Goal: Task Accomplishment & Management: Manage account settings

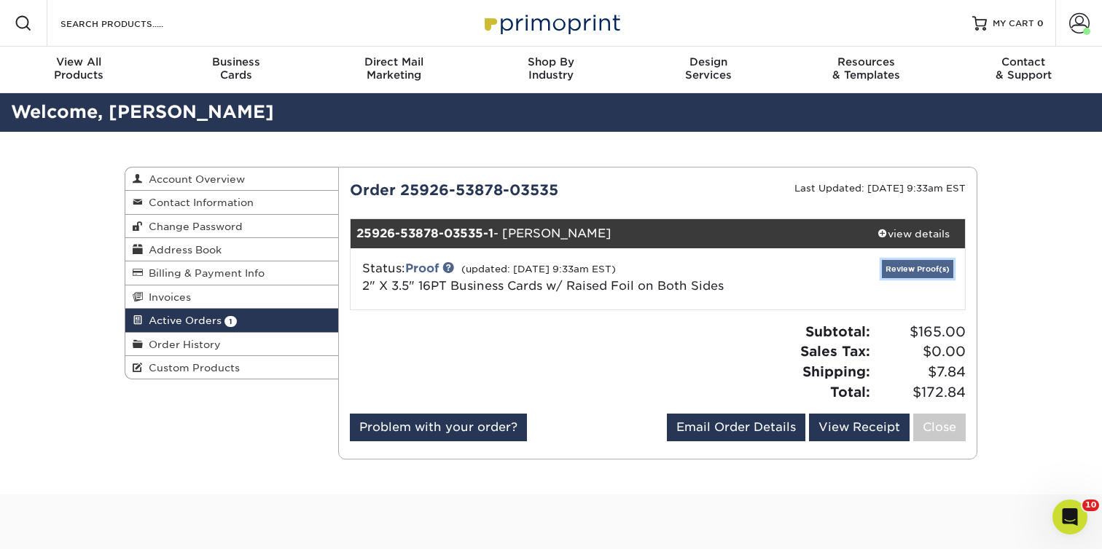
click at [933, 271] on link "Review Proof(s)" at bounding box center [917, 269] width 71 height 18
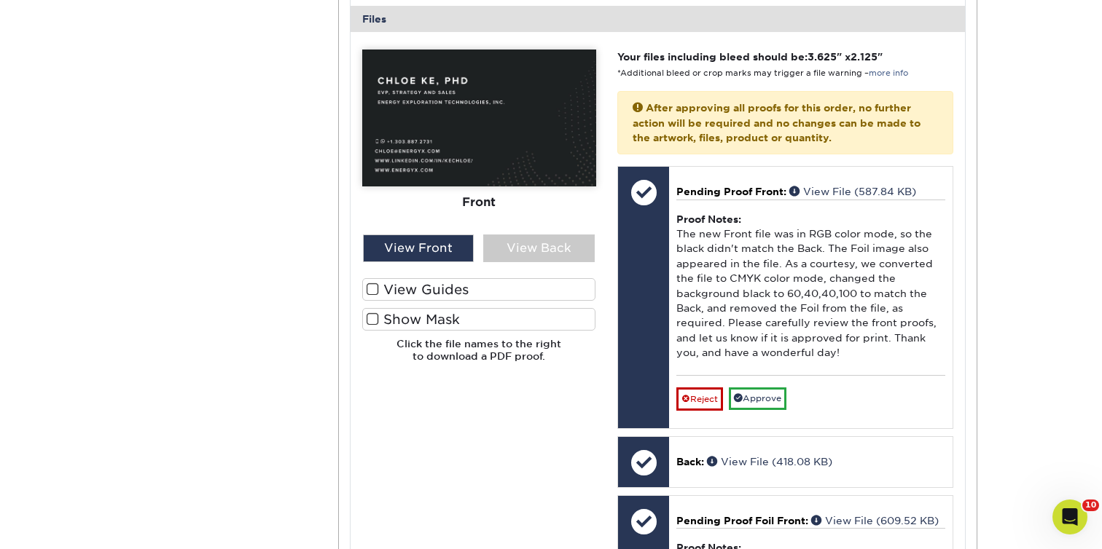
scroll to position [596, 0]
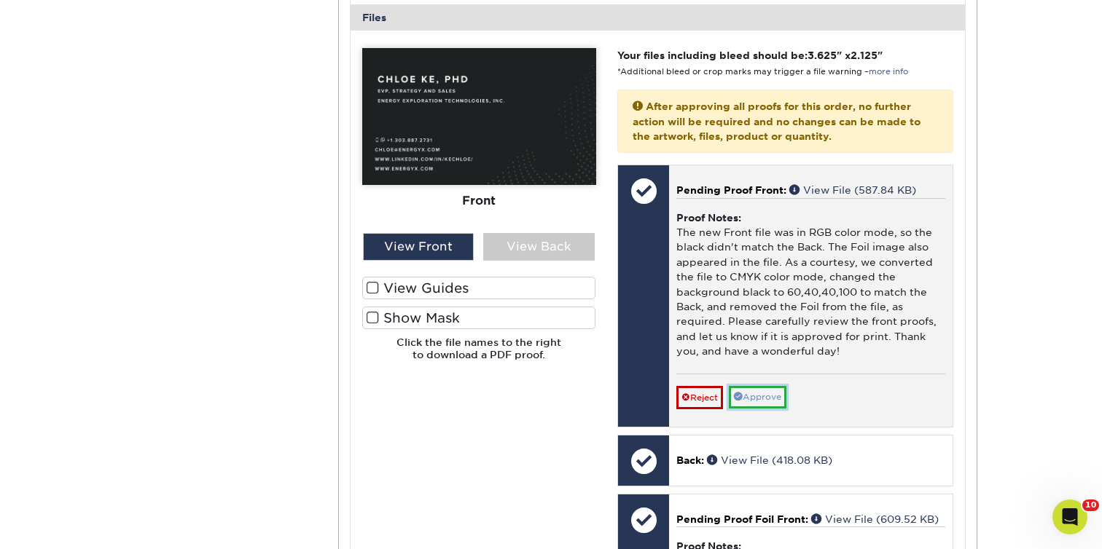
click at [761, 396] on link "Approve" at bounding box center [758, 397] width 58 height 23
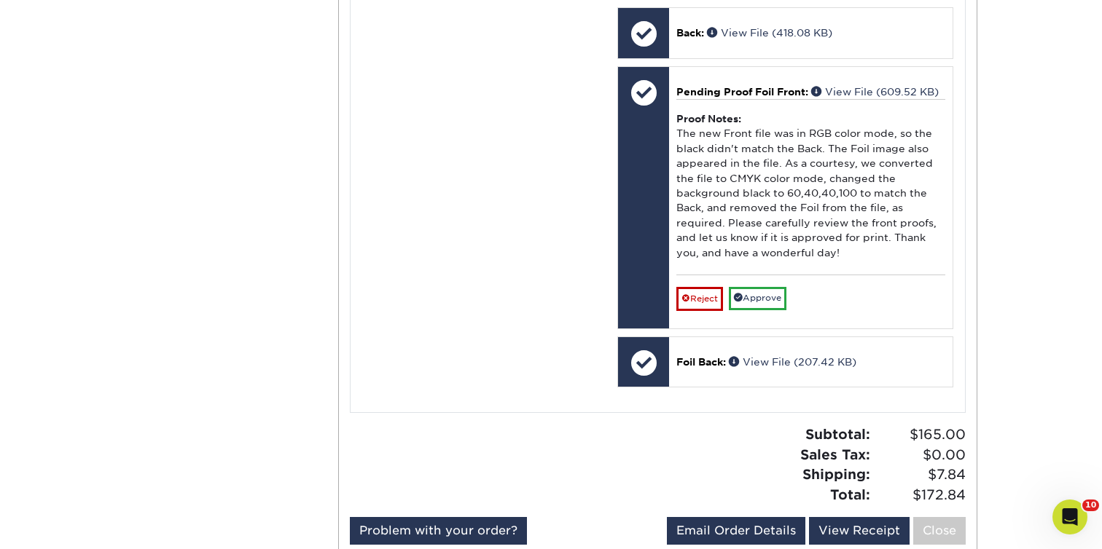
scroll to position [1005, 0]
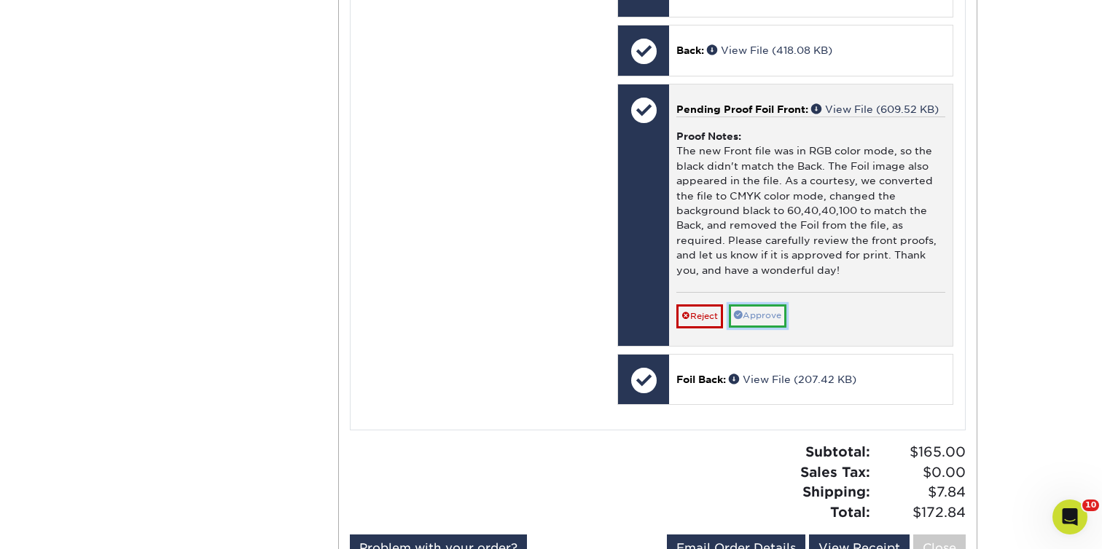
click at [774, 321] on link "Approve" at bounding box center [758, 316] width 58 height 23
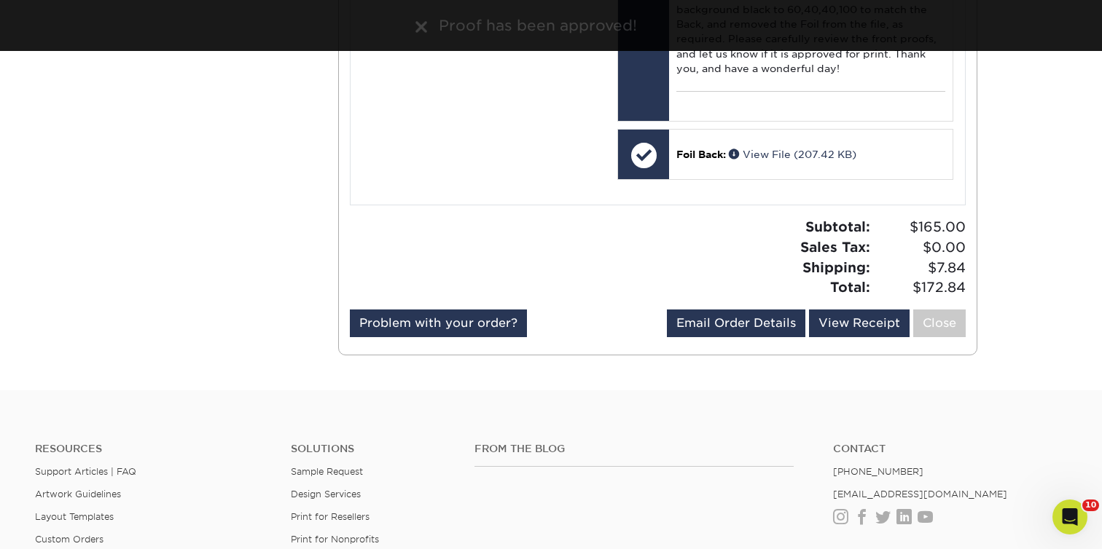
scroll to position [1355, 0]
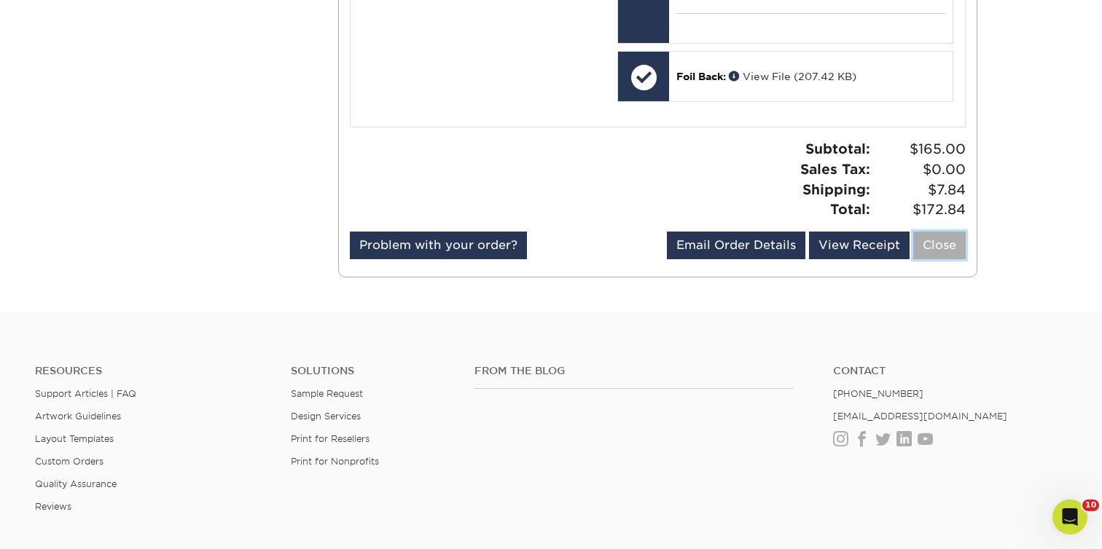
click at [927, 251] on link "Close" at bounding box center [939, 246] width 52 height 28
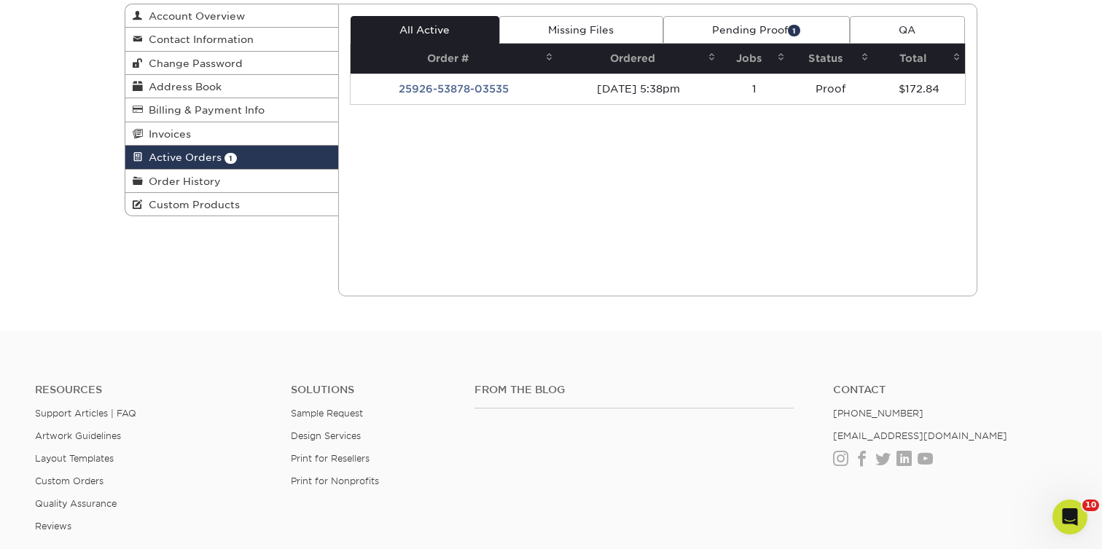
scroll to position [0, 0]
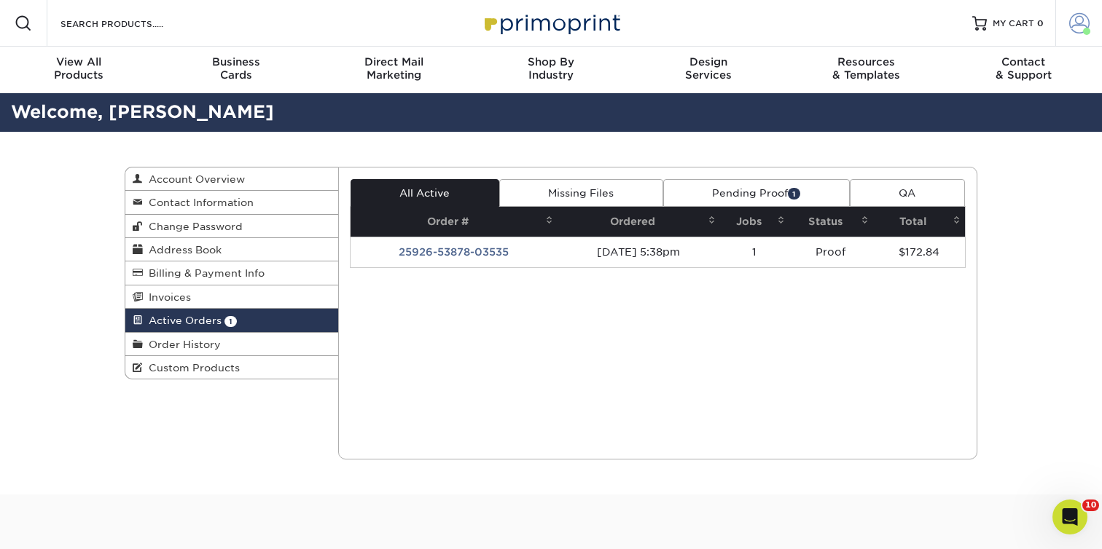
click at [1077, 21] on span at bounding box center [1079, 23] width 20 height 20
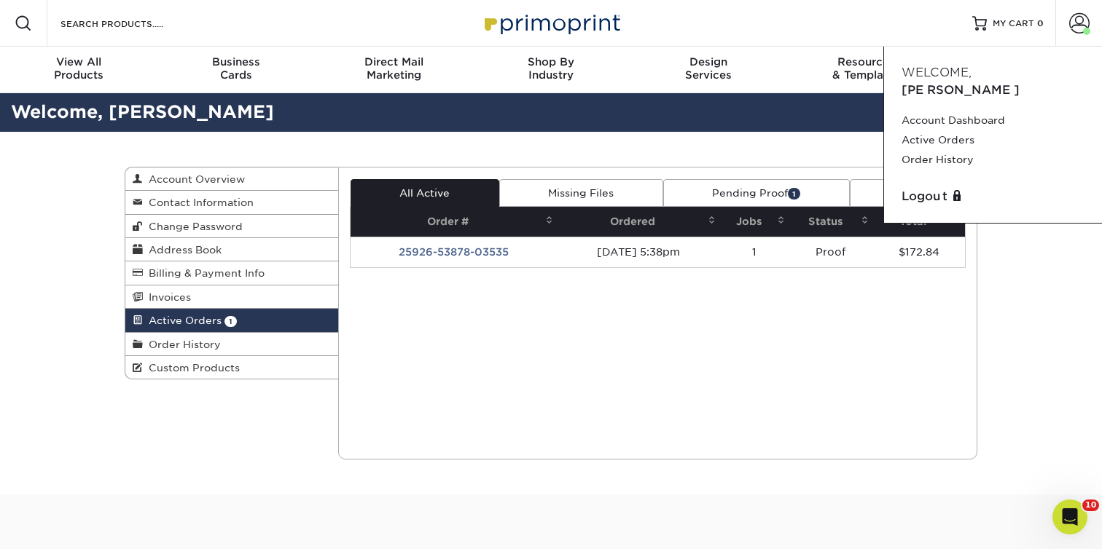
click at [371, 423] on div "All Active Missing Files Pending Proof 1 QA Order # Ordered Jobs Status Total 1" at bounding box center [658, 313] width 616 height 268
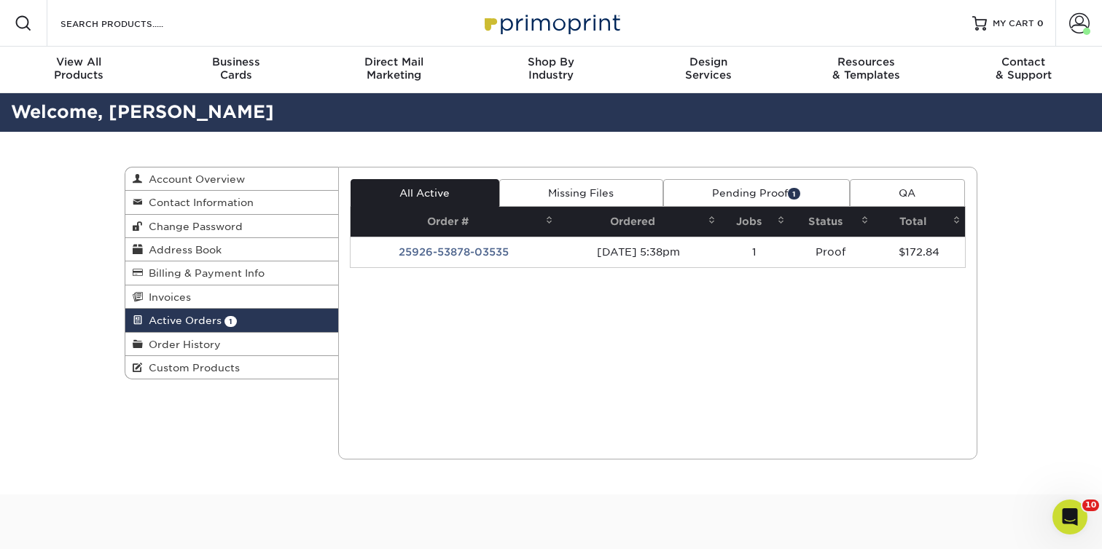
click at [217, 326] on span "Active Orders" at bounding box center [182, 321] width 79 height 12
click at [699, 197] on link "Pending Proof 1" at bounding box center [756, 193] width 187 height 28
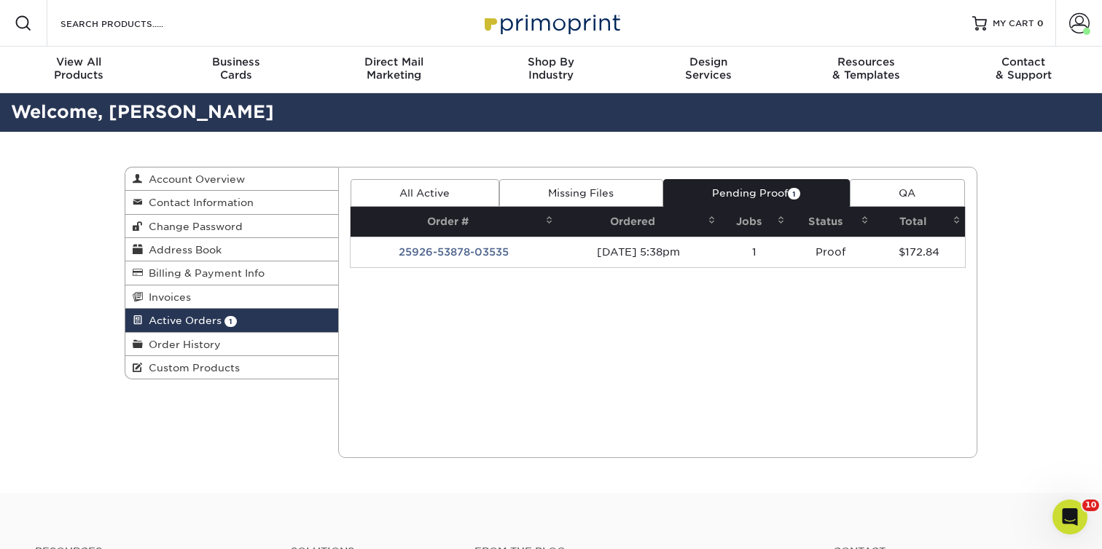
click at [603, 194] on link "Missing Files" at bounding box center [581, 193] width 164 height 28
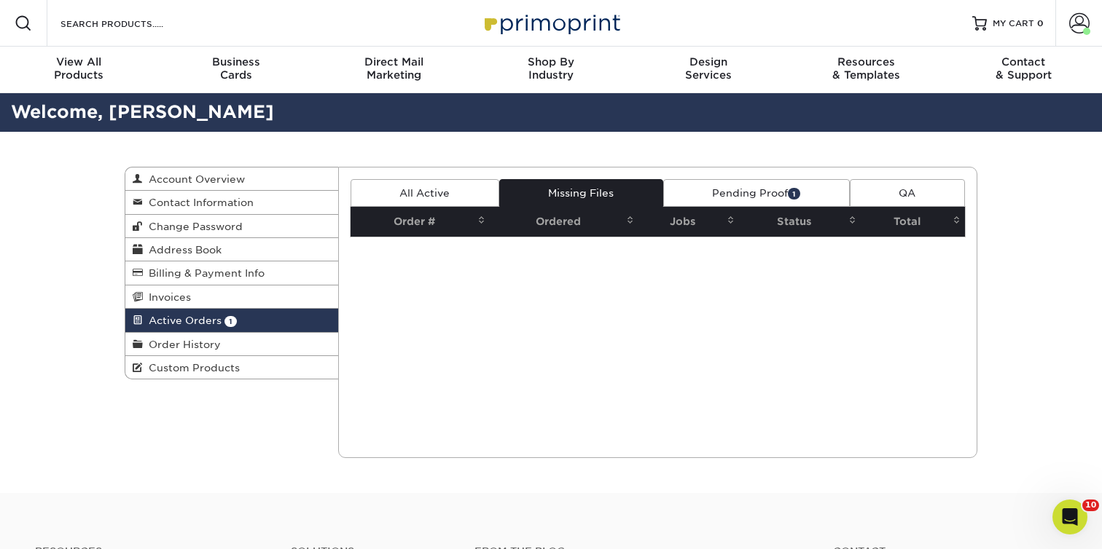
click at [456, 202] on link "All Active" at bounding box center [424, 193] width 149 height 28
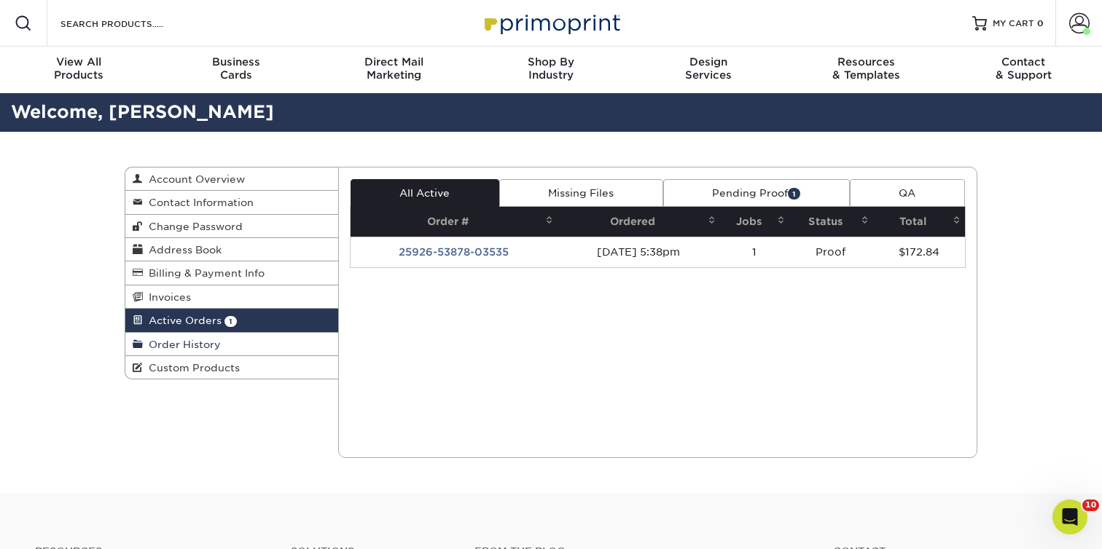
click at [195, 346] on span "Order History" at bounding box center [182, 345] width 78 height 12
